Goal: Information Seeking & Learning: Learn about a topic

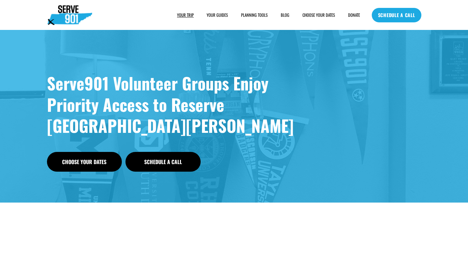
click at [90, 164] on link "Choose Your Dates" at bounding box center [84, 162] width 75 height 20
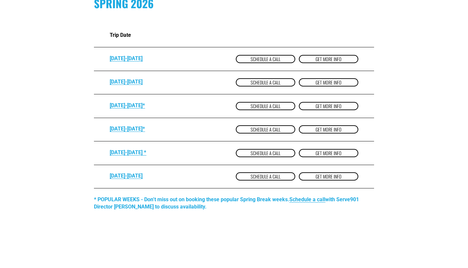
scroll to position [413, 0]
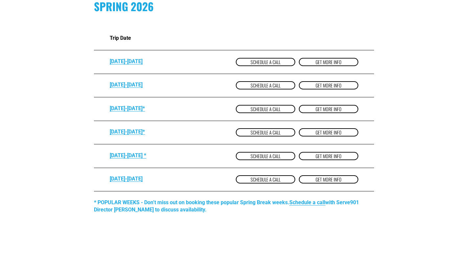
click at [301, 110] on link "get more Info" at bounding box center [328, 109] width 59 height 8
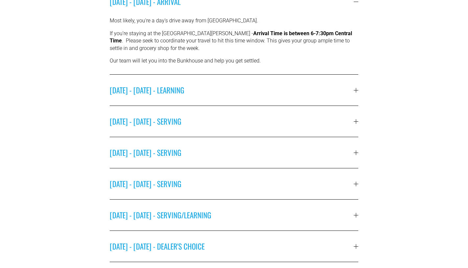
scroll to position [235, 0]
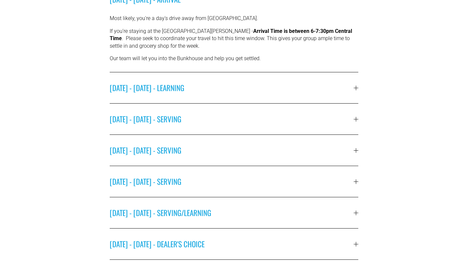
click at [266, 205] on button "[DATE] - [DATE] - SERVING/LEARNING" at bounding box center [234, 212] width 248 height 31
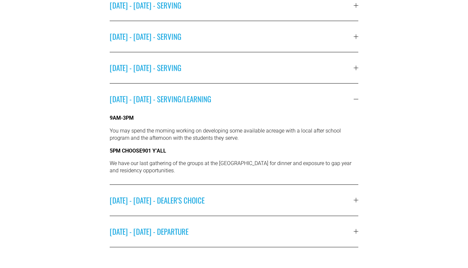
scroll to position [293, 0]
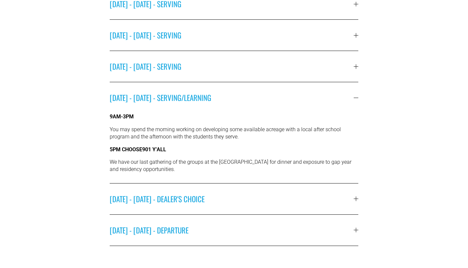
click at [319, 75] on button "[DATE] - [DATE] - SERVING" at bounding box center [234, 66] width 248 height 31
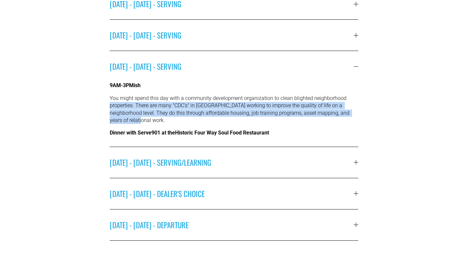
drag, startPoint x: 466, startPoint y: 124, endPoint x: 464, endPoint y: 100, distance: 24.0
click at [464, 100] on div "Select each day to learn about what your group is likely to expect. [DATE] - [D…" at bounding box center [234, 77] width 468 height 326
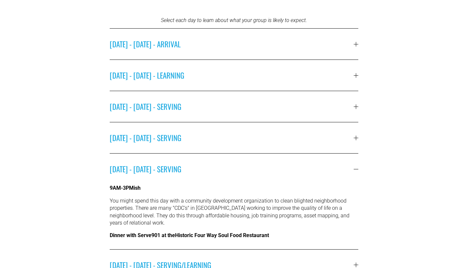
scroll to position [181, 0]
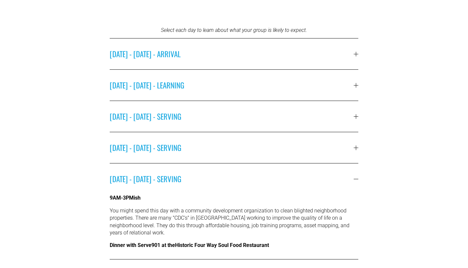
click at [231, 50] on span "[DATE] - [DATE] - ARRIVAL" at bounding box center [232, 53] width 244 height 11
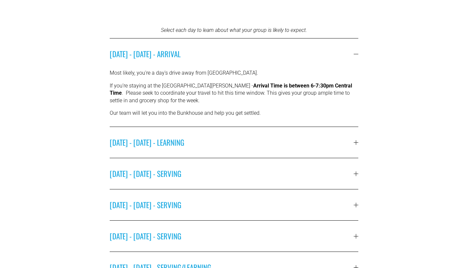
click at [259, 132] on button "[DATE] - [DATE] - LEARNING" at bounding box center [234, 142] width 248 height 31
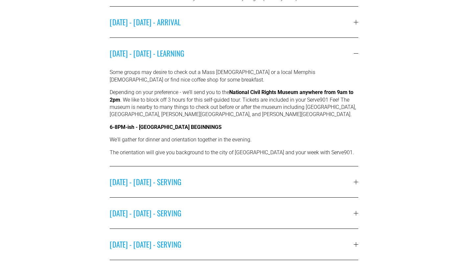
scroll to position [215, 0]
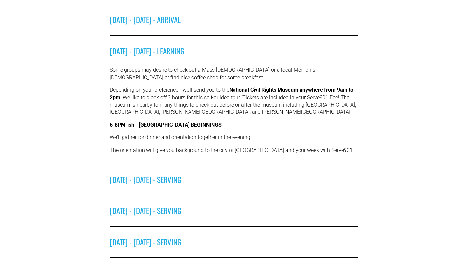
click at [344, 30] on button "[DATE] - [DATE] - ARRIVAL" at bounding box center [234, 19] width 248 height 31
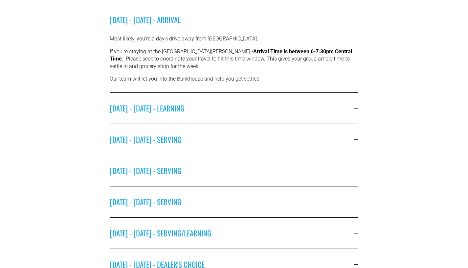
click at [189, 116] on button "[DATE] - [DATE] - LEARNING" at bounding box center [234, 108] width 248 height 31
